Goal: Information Seeking & Learning: Learn about a topic

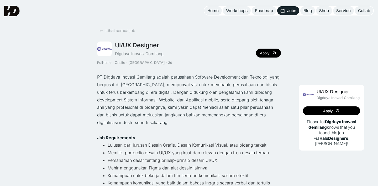
click at [137, 53] on div "Digdaya Inovasi Gemilang" at bounding box center [139, 54] width 49 height 6
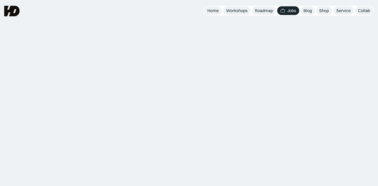
click at [289, 9] on div "Jobs" at bounding box center [291, 11] width 9 height 6
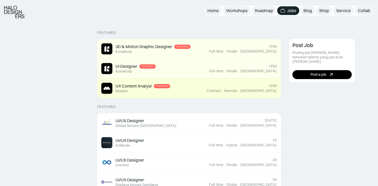
scroll to position [113, 0]
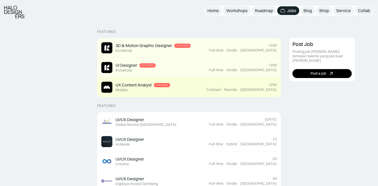
click at [145, 85] on div "UX Content Analyst" at bounding box center [133, 85] width 36 height 6
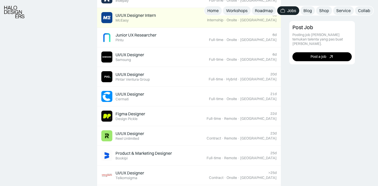
scroll to position [351, 0]
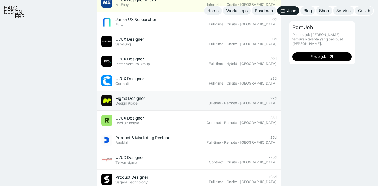
click at [128, 101] on div "Design Pickle" at bounding box center [126, 103] width 22 height 4
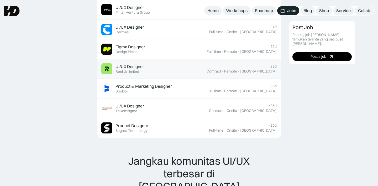
scroll to position [401, 0]
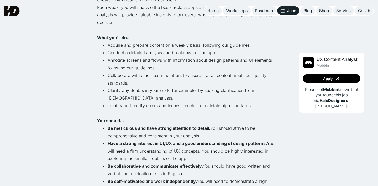
scroll to position [198, 0]
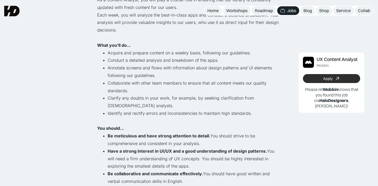
click at [326, 76] on link "Apply" at bounding box center [331, 78] width 57 height 9
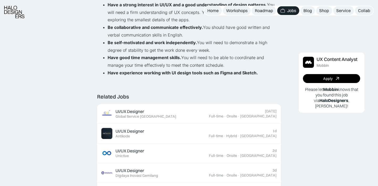
scroll to position [413, 0]
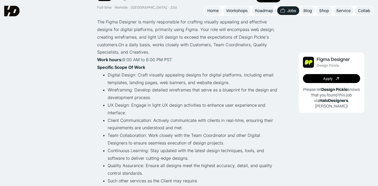
scroll to position [54, 0]
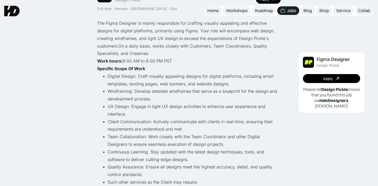
click at [165, 60] on p "‍ Work hours: 9:00 AM to 6:00 PM PST" at bounding box center [189, 61] width 184 height 8
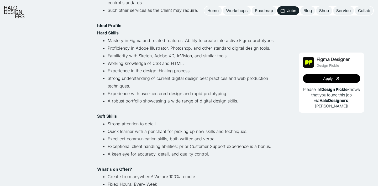
scroll to position [230, 0]
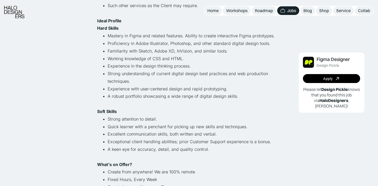
click at [128, 67] on li "Experience in the design thinking process." at bounding box center [194, 66] width 173 height 8
click at [127, 74] on li "Strong understanding of current digital design best practices and web productio…" at bounding box center [194, 77] width 173 height 15
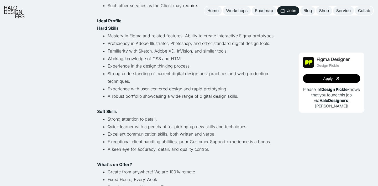
click at [127, 74] on li "Strong understanding of current digital design best practices and web productio…" at bounding box center [194, 77] width 173 height 15
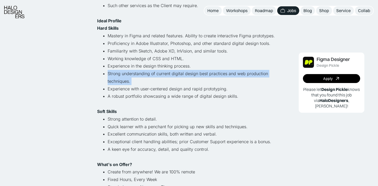
click at [127, 74] on li "Strong understanding of current digital design best practices and web productio…" at bounding box center [194, 77] width 173 height 15
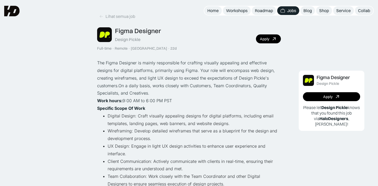
scroll to position [0, 0]
